Goal: Information Seeking & Learning: Check status

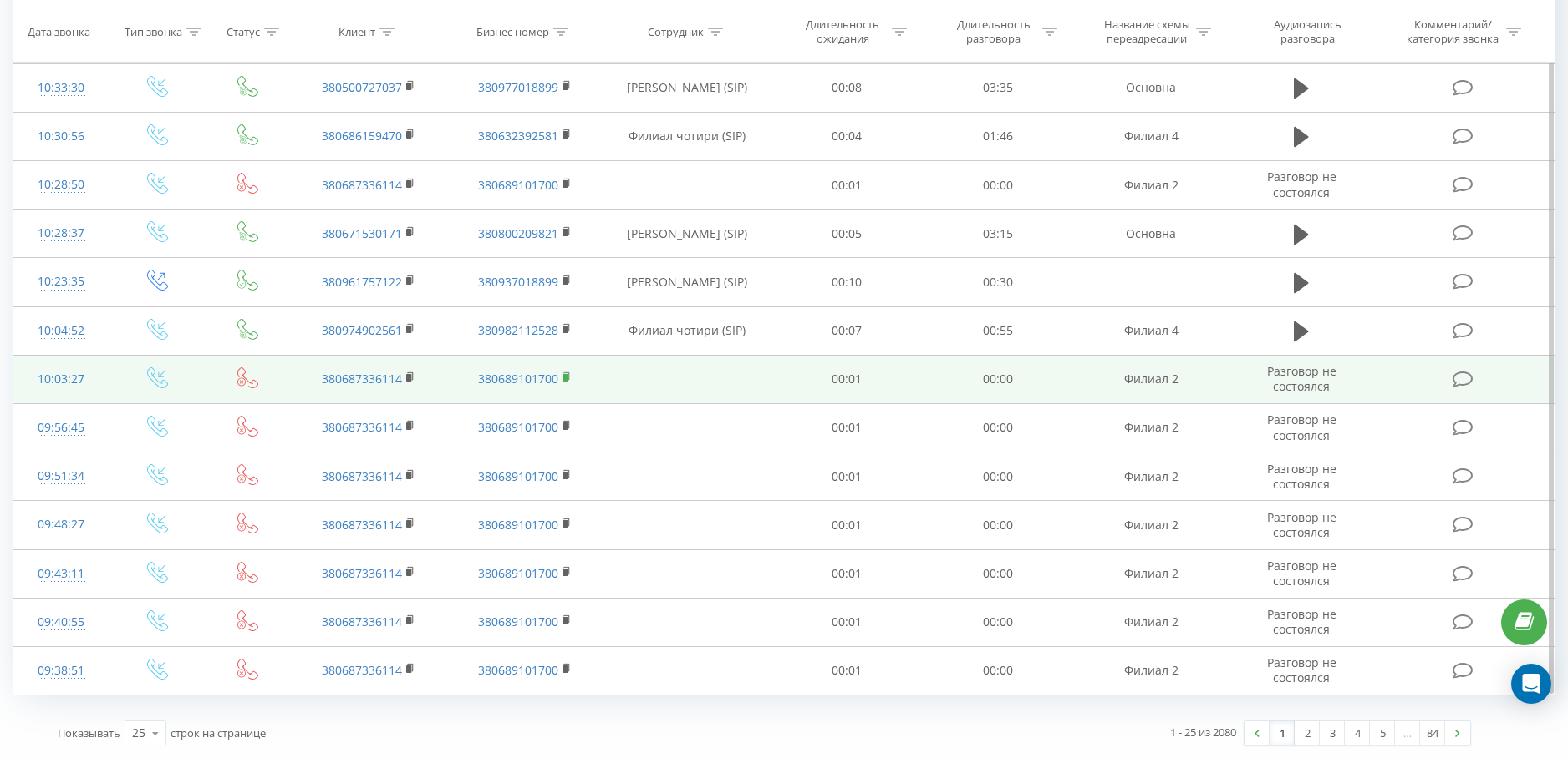
click at [567, 374] on icon at bounding box center [566, 376] width 6 height 8
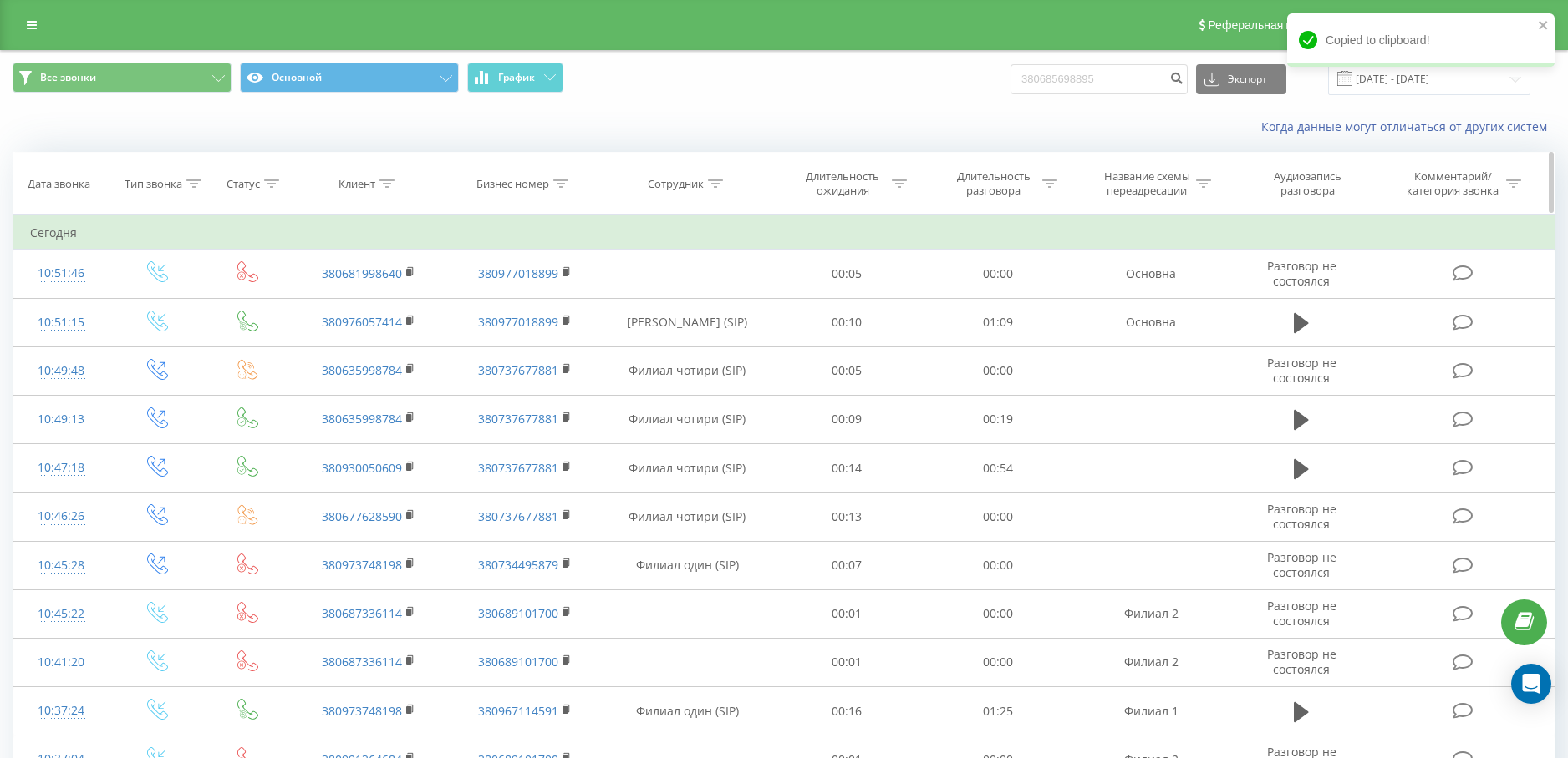
click at [566, 183] on icon at bounding box center [562, 184] width 15 height 8
click at [557, 304] on input "text" at bounding box center [524, 303] width 147 height 29
paste input "380689101700"
type input "380689101700"
click at [574, 332] on span "OK" at bounding box center [560, 336] width 47 height 26
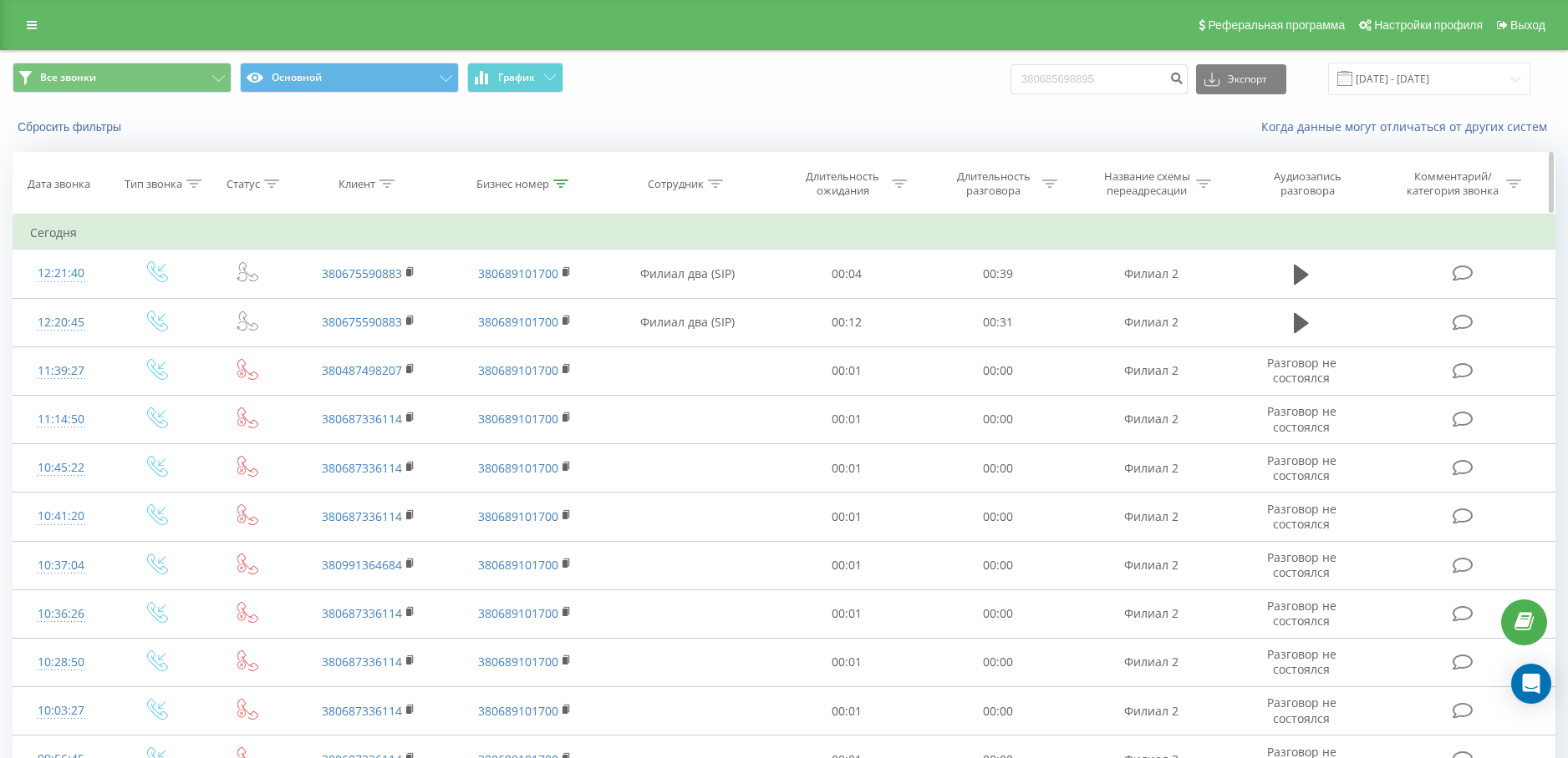
click at [567, 180] on icon at bounding box center [561, 184] width 15 height 8
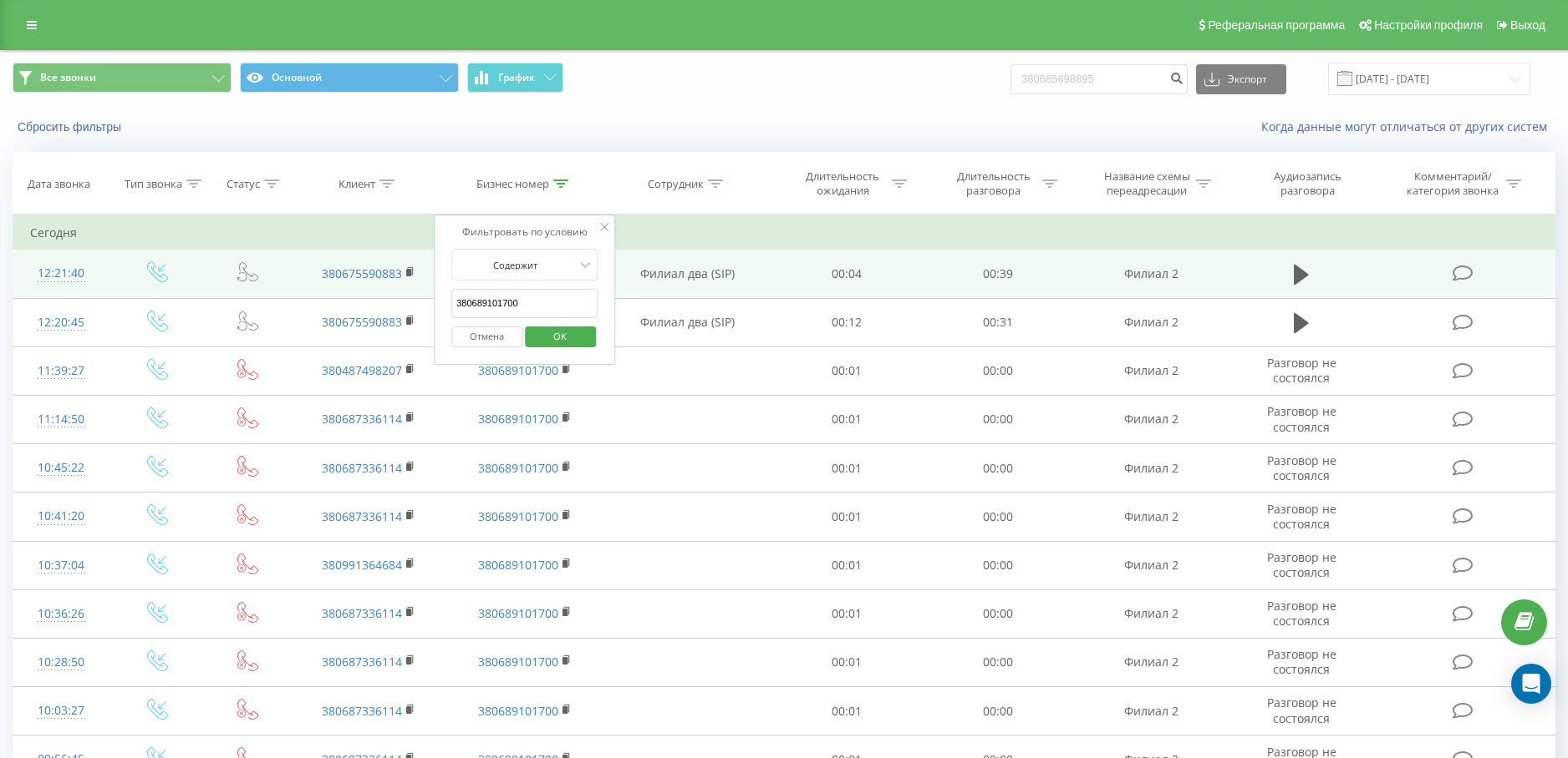
drag, startPoint x: 539, startPoint y: 306, endPoint x: 391, endPoint y: 296, distance: 148.3
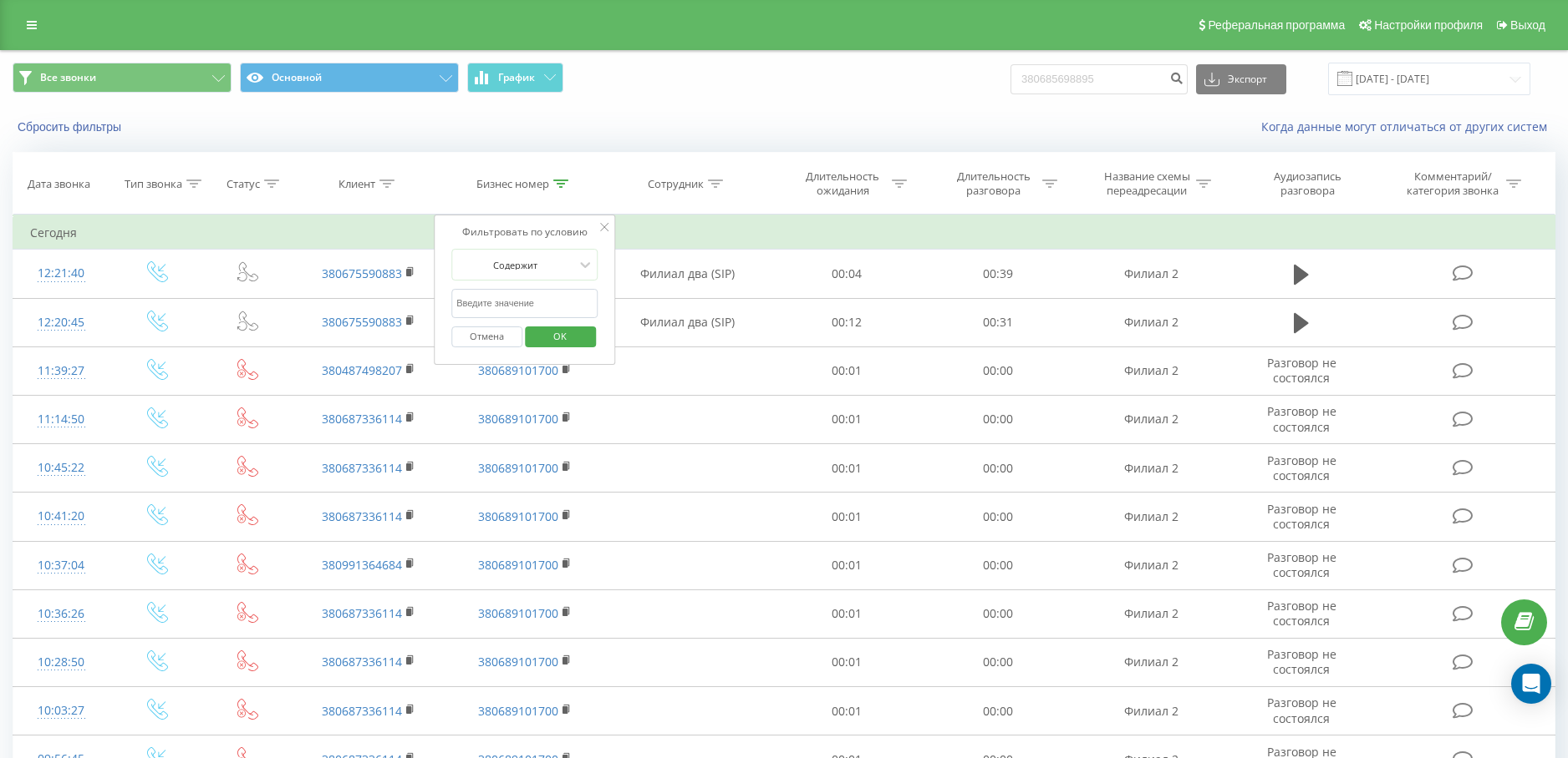
click at [595, 338] on button "OK" at bounding box center [560, 337] width 71 height 21
